Goal: Information Seeking & Learning: Learn about a topic

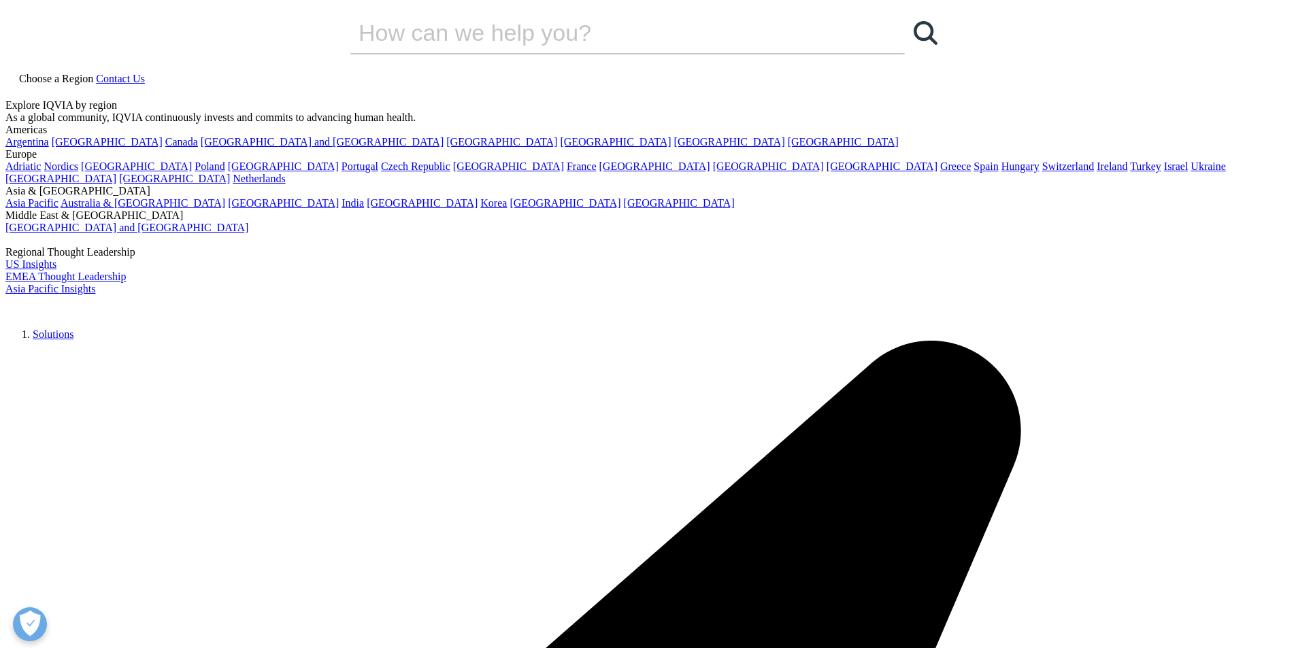
drag, startPoint x: 627, startPoint y: 385, endPoint x: 520, endPoint y: 370, distance: 107.8
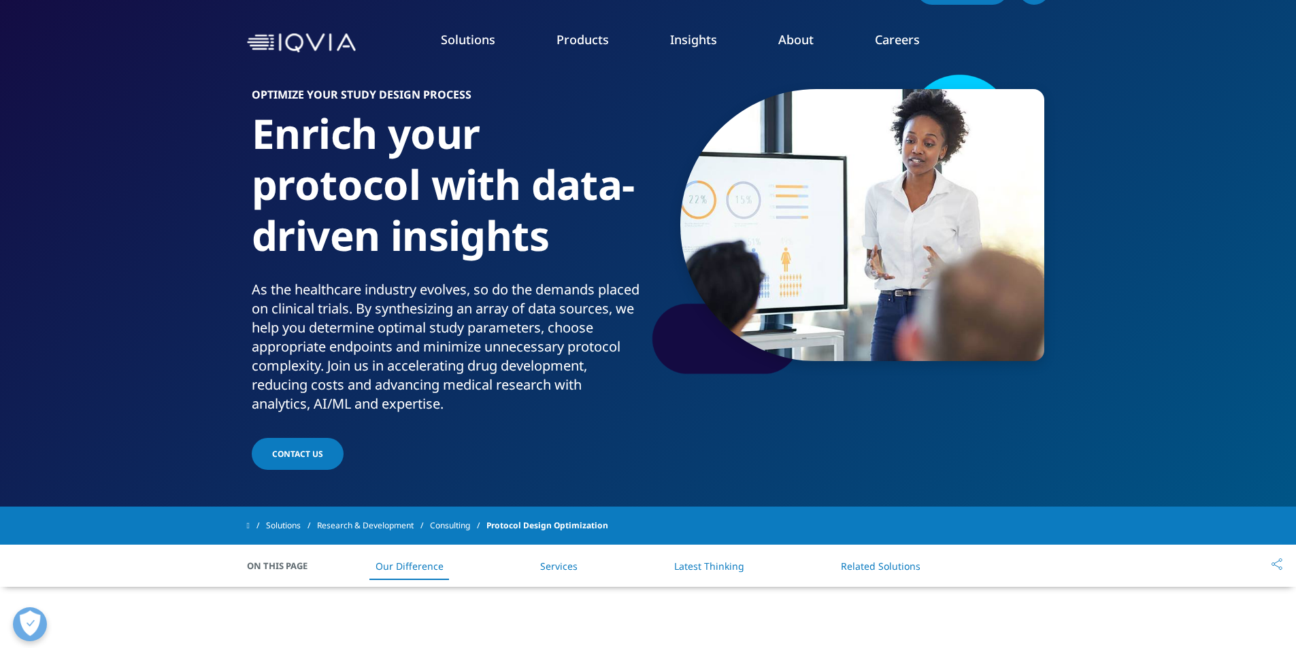
scroll to position [68, 0]
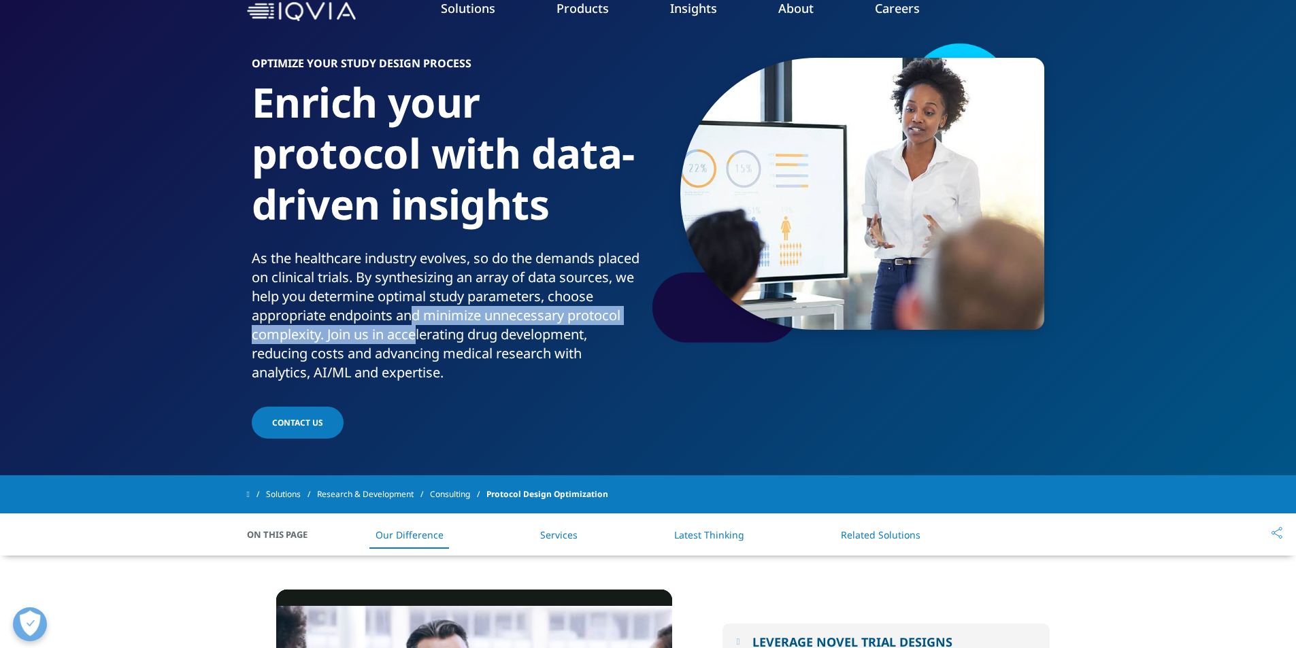
drag, startPoint x: 460, startPoint y: 310, endPoint x: 471, endPoint y: 339, distance: 31.8
click at [471, 339] on div "As the healthcare industry evolves, so do the demands placed on clinical trials…" at bounding box center [447, 315] width 391 height 133
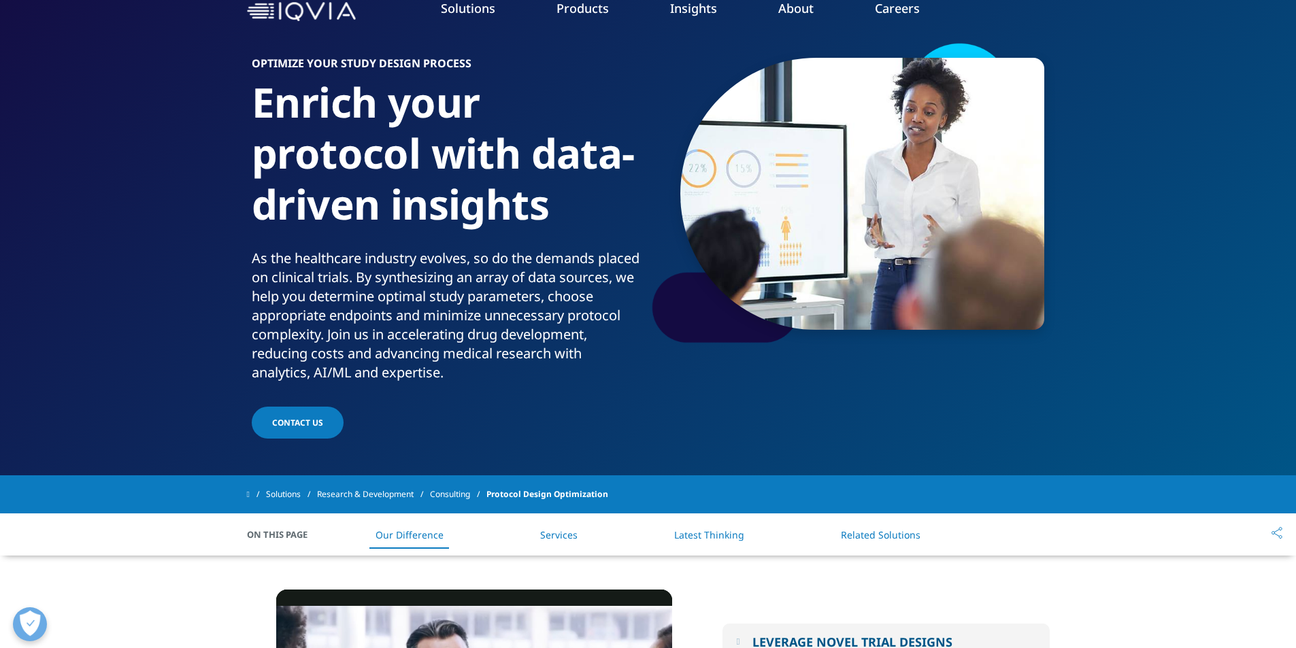
click at [374, 331] on div "As the healthcare industry evolves, so do the demands placed on clinical trials…" at bounding box center [447, 315] width 391 height 133
click at [395, 282] on div "As the healthcare industry evolves, so do the demands placed on clinical trials…" at bounding box center [447, 315] width 391 height 133
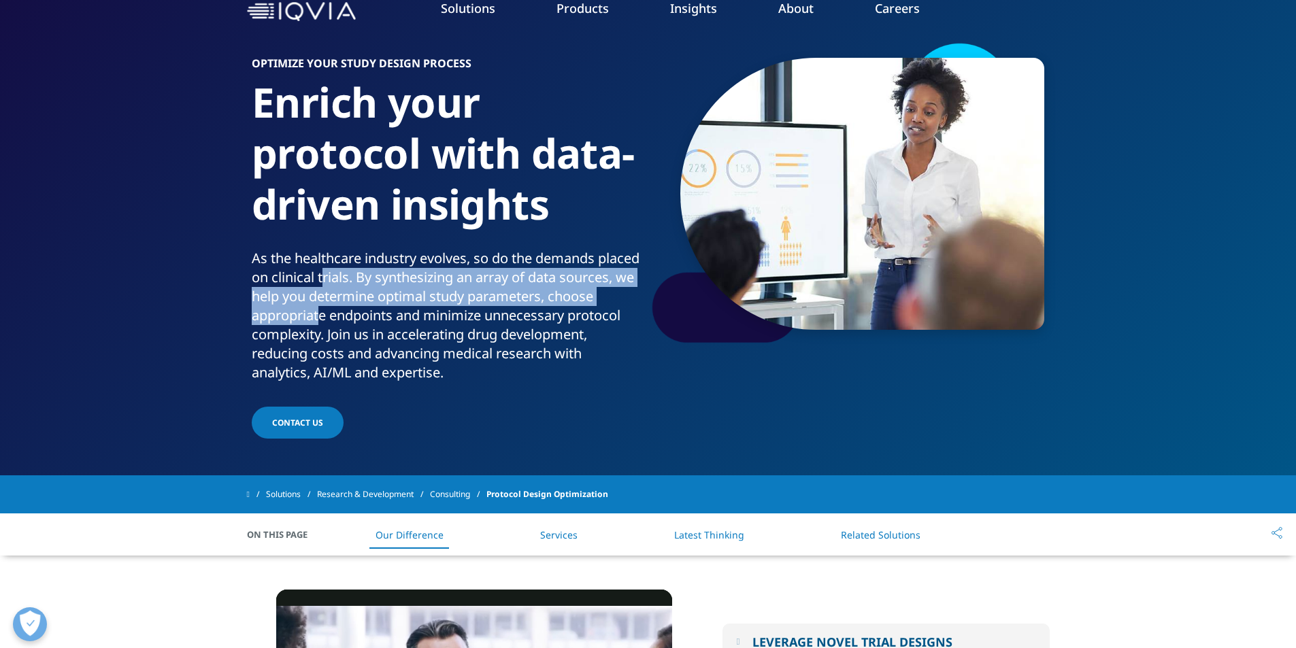
drag, startPoint x: 371, startPoint y: 285, endPoint x: 371, endPoint y: 324, distance: 39.5
click at [371, 324] on div "As the healthcare industry evolves, so do the demands placed on clinical trials…" at bounding box center [447, 315] width 391 height 133
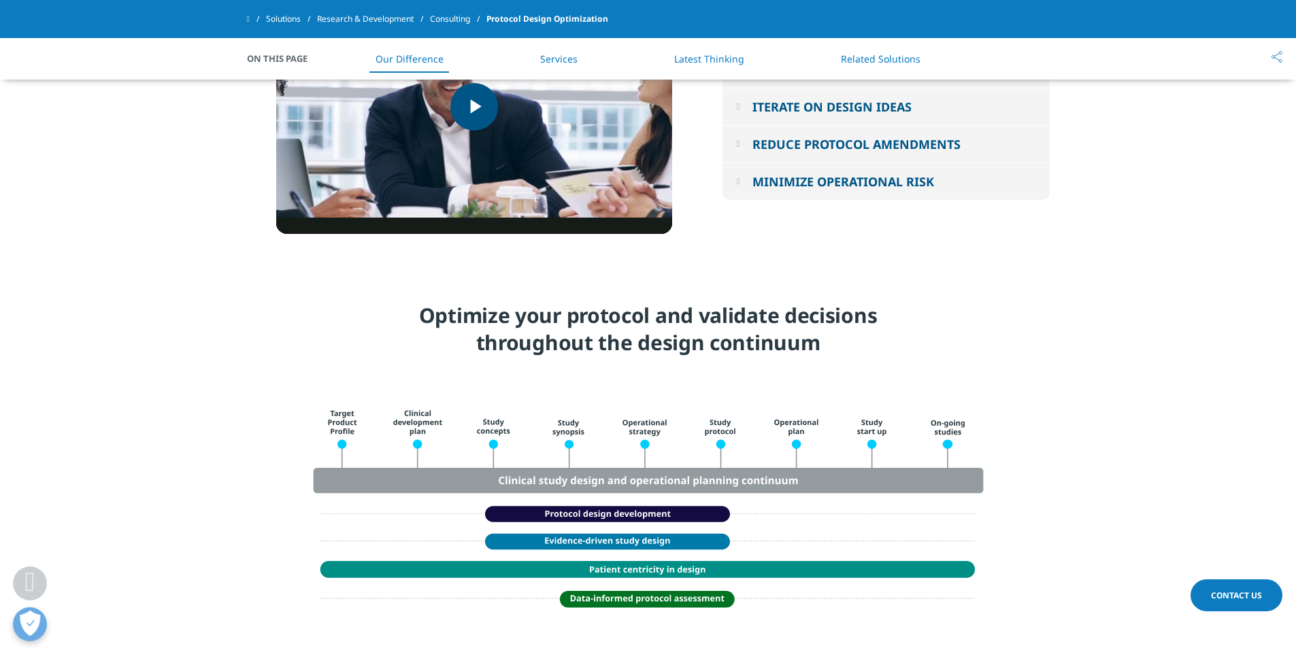
scroll to position [680, 0]
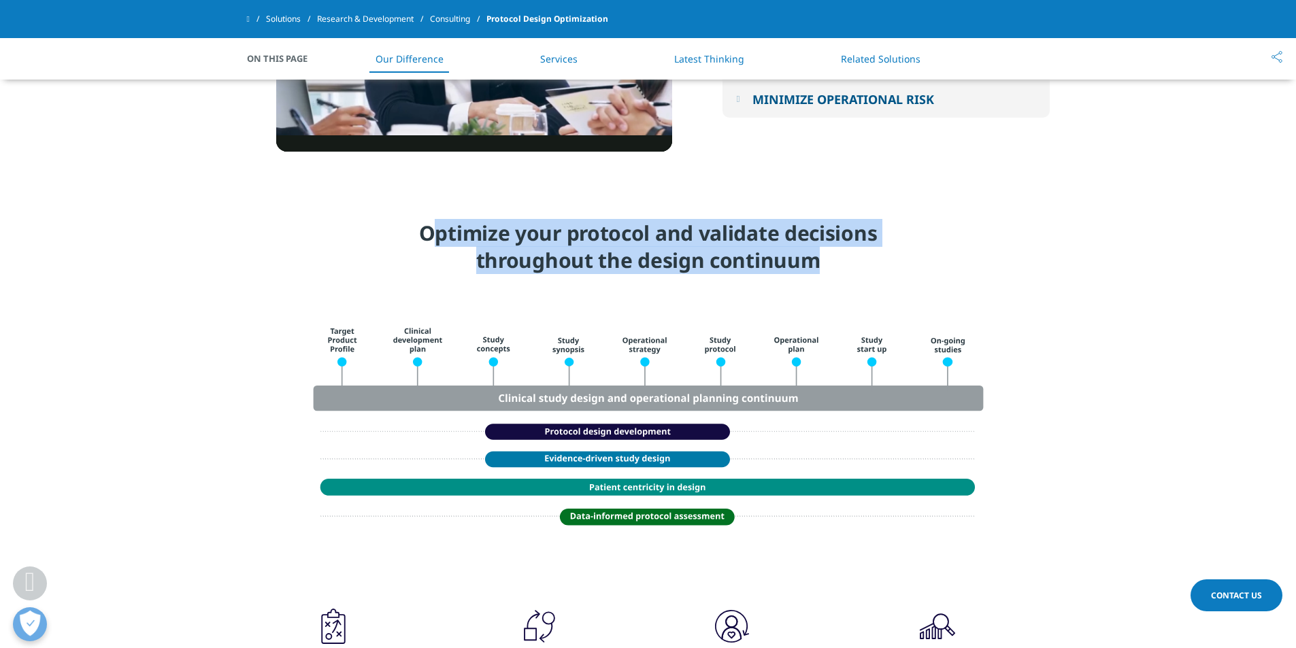
drag, startPoint x: 428, startPoint y: 230, endPoint x: 954, endPoint y: 248, distance: 526.2
click at [954, 248] on div "Optimize your protocol and validate decisions throughout the design continuum" at bounding box center [648, 252] width 803 height 65
click at [954, 249] on div "Optimize your protocol and validate decisions throughout the design continuum" at bounding box center [648, 252] width 803 height 65
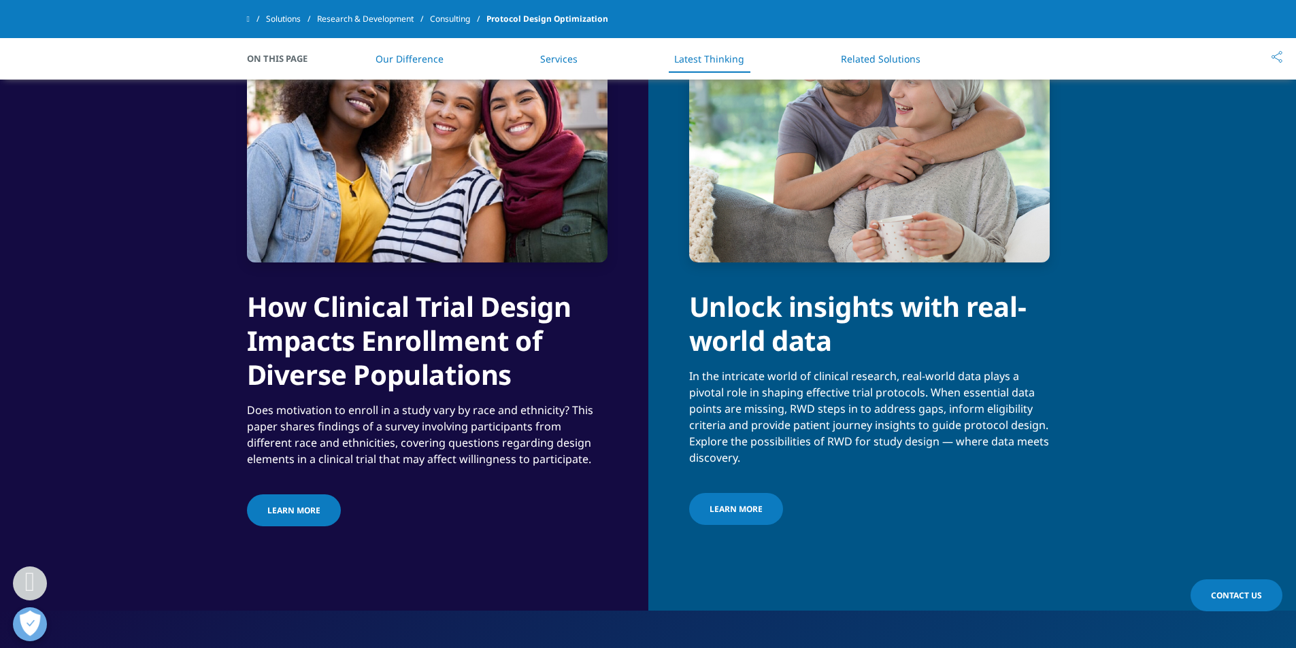
scroll to position [1769, 0]
drag, startPoint x: 239, startPoint y: 319, endPoint x: 561, endPoint y: 465, distance: 352.6
click at [561, 465] on div "How Clinical Trial Design Impacts Enrollment of Diverse Populations Does motiva…" at bounding box center [324, 333] width 648 height 554
click at [559, 463] on div "Does motivation to enroll in a study vary by race and ethnicity? This paper sha…" at bounding box center [427, 429] width 361 height 76
click at [561, 463] on div "Does motivation to enroll in a study vary by race and ethnicity? This paper sha…" at bounding box center [427, 429] width 361 height 76
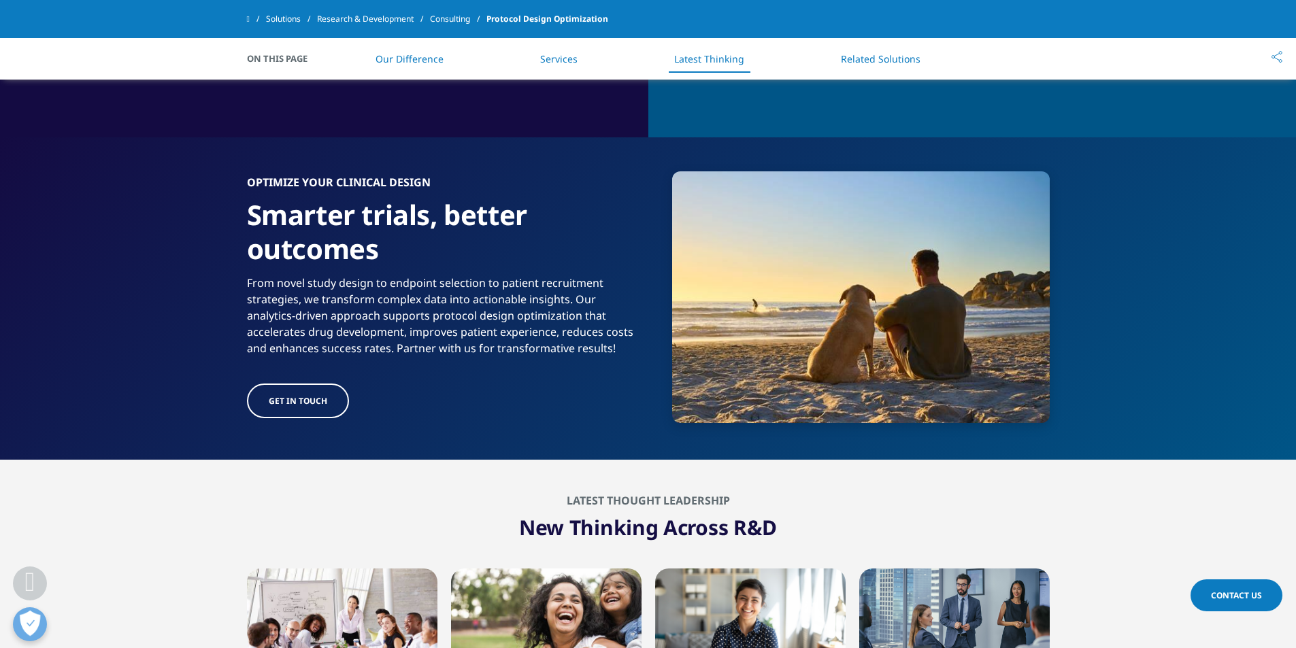
scroll to position [2245, 0]
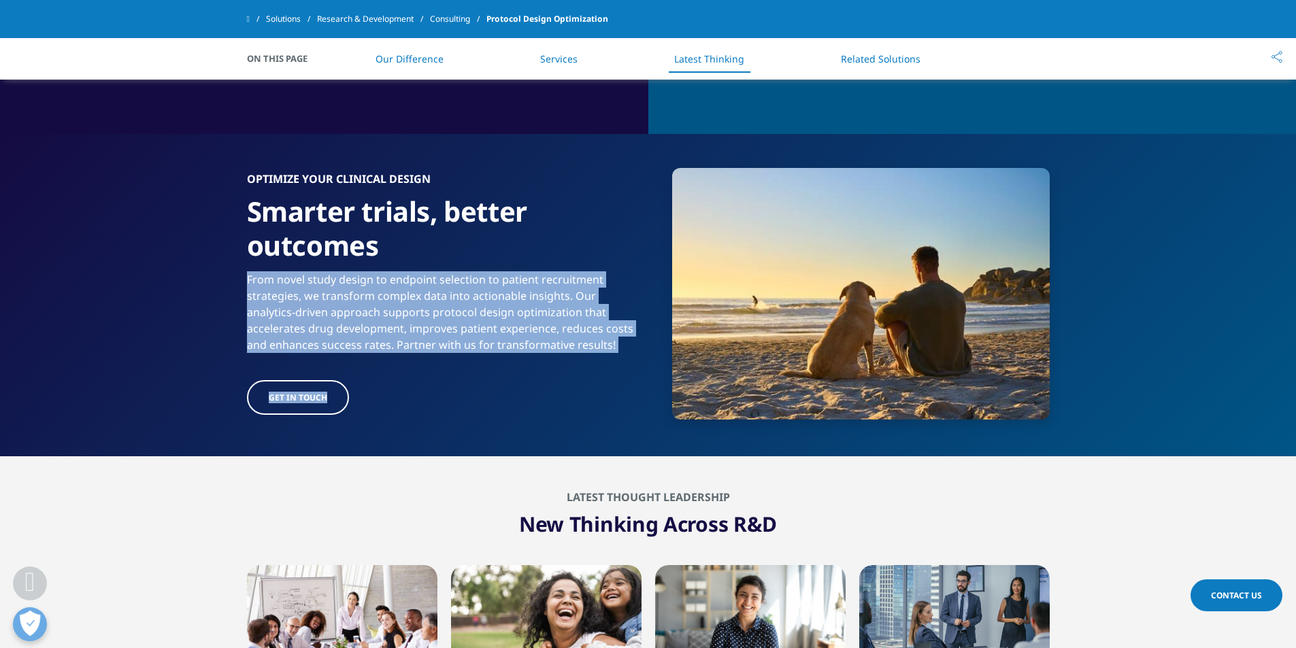
drag, startPoint x: 597, startPoint y: 356, endPoint x: 165, endPoint y: 270, distance: 439.7
click at [165, 270] on section "OPTIMIZE YOUR CLINICAL DESIGN Smarter trials, better outcomes From novel study …" at bounding box center [648, 295] width 1296 height 322
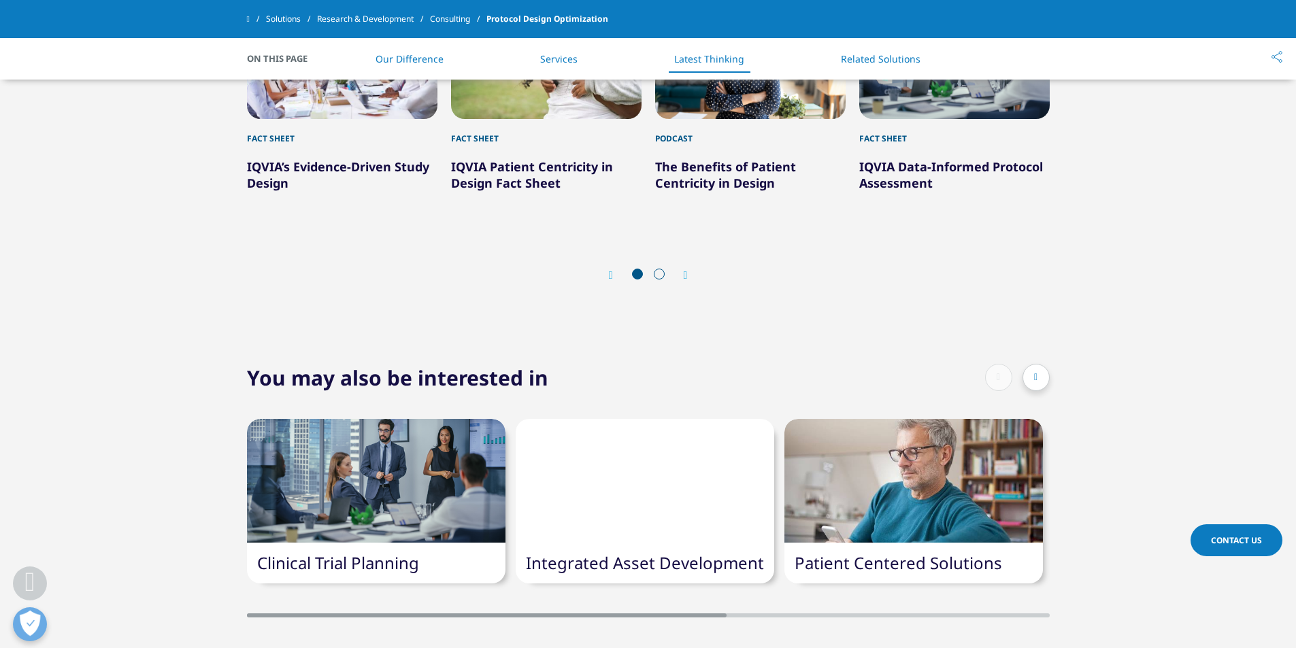
scroll to position [2925, 0]
